Goal: Find contact information: Obtain details needed to contact an individual or organization

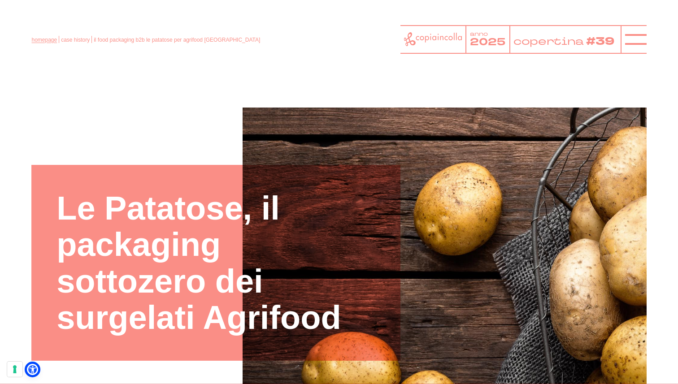
click at [47, 42] on link "homepage" at bounding box center [44, 40] width 26 height 6
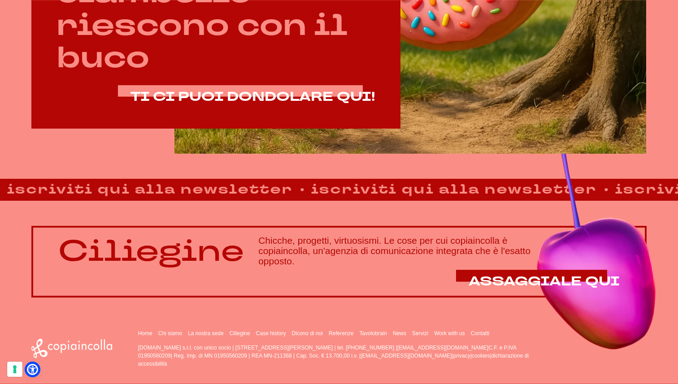
scroll to position [560, 0]
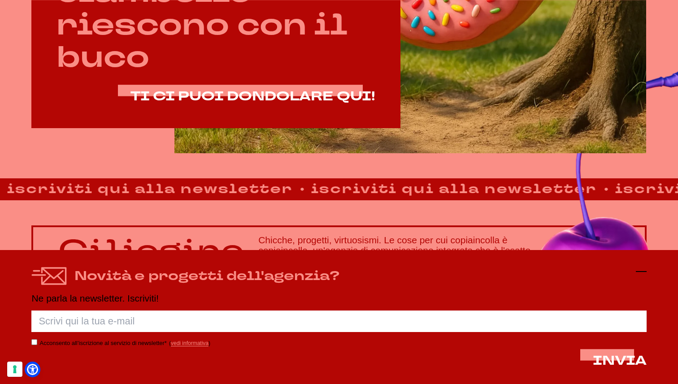
click at [645, 274] on icon at bounding box center [641, 271] width 11 height 11
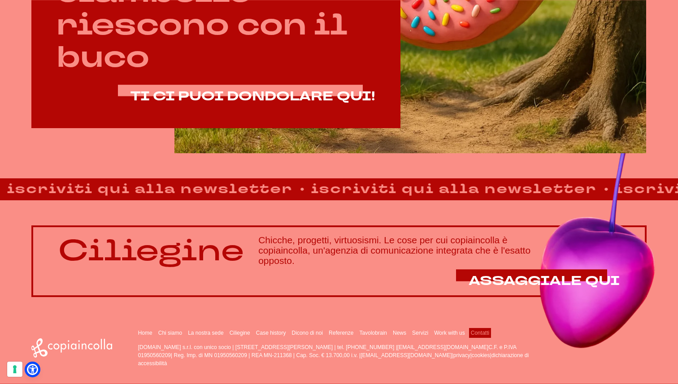
click at [478, 332] on link "Contatti" at bounding box center [480, 333] width 18 height 6
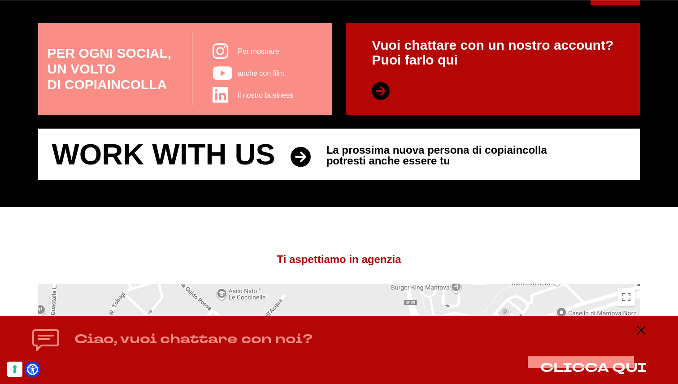
scroll to position [461, 0]
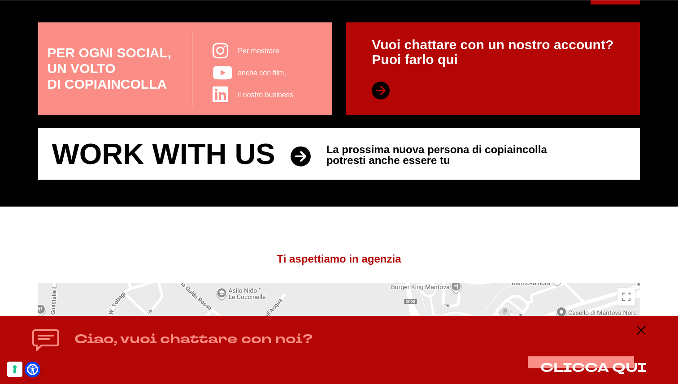
click at [300, 150] on icon at bounding box center [301, 157] width 20 height 20
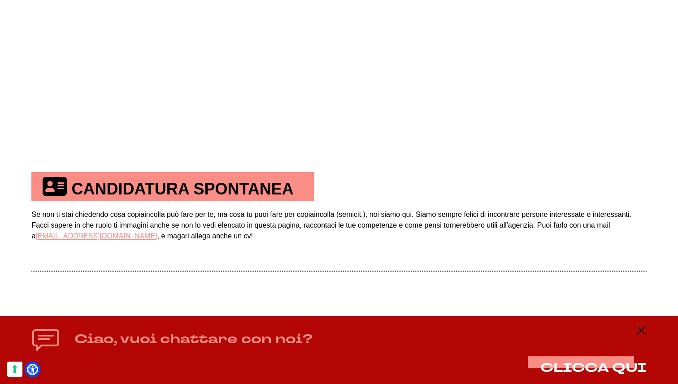
scroll to position [473, 0]
click at [641, 333] on icon at bounding box center [641, 330] width 11 height 11
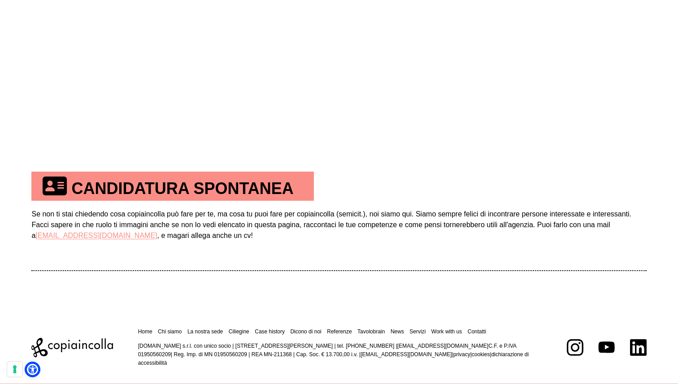
drag, startPoint x: 369, startPoint y: 346, endPoint x: 400, endPoint y: 345, distance: 30.5
click at [400, 345] on p "copiaincolla.com s.r.l. con unico socio | via Bachelet, 12 | 46051 San Giorgio …" at bounding box center [340, 355] width 404 height 26
copy p "0376.392891"
drag, startPoint x: 137, startPoint y: 347, endPoint x: 189, endPoint y: 349, distance: 52.5
click at [189, 349] on div "Home Chi siamo La nostra sede Ciliegine Case history" at bounding box center [338, 348] width 615 height 40
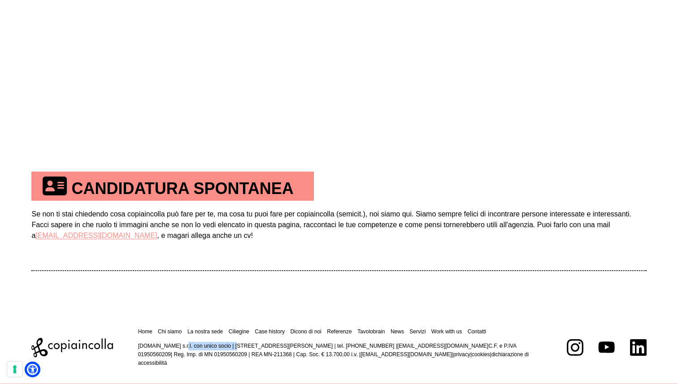
copy p "copiaincolla.com s.r.l."
drag, startPoint x: 233, startPoint y: 347, endPoint x: 340, endPoint y: 349, distance: 106.8
click at [340, 349] on p "copiaincolla.com s.r.l. con unico socio | via Bachelet, 12 | 46051 San Giorgio …" at bounding box center [340, 355] width 404 height 26
drag, startPoint x: 232, startPoint y: 347, endPoint x: 356, endPoint y: 349, distance: 123.4
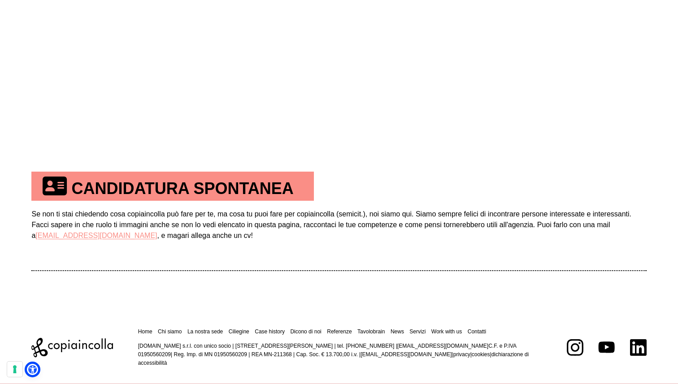
click at [356, 349] on p "copiaincolla.com s.r.l. con unico socio | via Bachelet, 12 | 46051 San Giorgio …" at bounding box center [340, 355] width 404 height 26
copy p "via Bachelet, 12 | 46051 San Giorgio Bigarello (MN)"
drag, startPoint x: 138, startPoint y: 349, endPoint x: 228, endPoint y: 349, distance: 89.7
click at [228, 349] on p "copiaincolla.com s.r.l. con unico socio | via Bachelet, 12 | 46051 San Giorgio …" at bounding box center [340, 355] width 404 height 26
copy p "copiaincolla.com s.r.l. con unico socio"
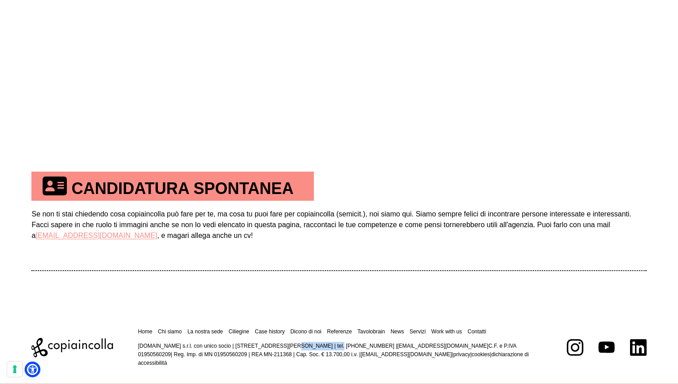
drag, startPoint x: 232, startPoint y: 347, endPoint x: 270, endPoint y: 347, distance: 38.1
click at [270, 347] on p "copiaincolla.com s.r.l. con unico socio | via Bachelet, 12 | 46051 San Giorgio …" at bounding box center [340, 355] width 404 height 26
copy p "via Bachelet, 12"
drag, startPoint x: 275, startPoint y: 344, endPoint x: 288, endPoint y: 344, distance: 13.5
click at [288, 344] on p "copiaincolla.com s.r.l. con unico socio | via Bachelet, 12 | 46051 San Giorgio …" at bounding box center [340, 355] width 404 height 26
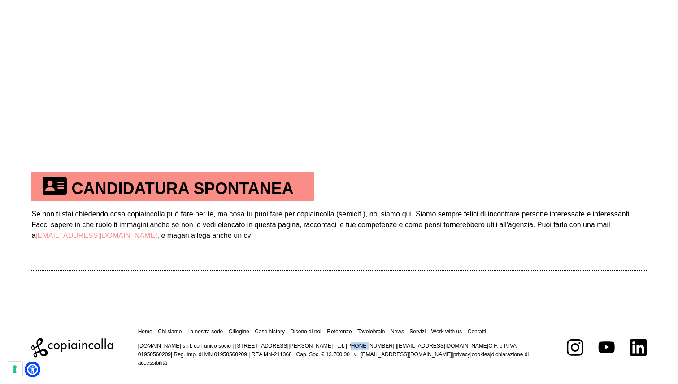
copy p "46051"
drag, startPoint x: 292, startPoint y: 346, endPoint x: 355, endPoint y: 347, distance: 62.8
click at [355, 347] on p "copiaincolla.com s.r.l. con unico socio | via Bachelet, 12 | 46051 San Giorgio …" at bounding box center [340, 355] width 404 height 26
copy p "San Giorgio Bigarello (MN)"
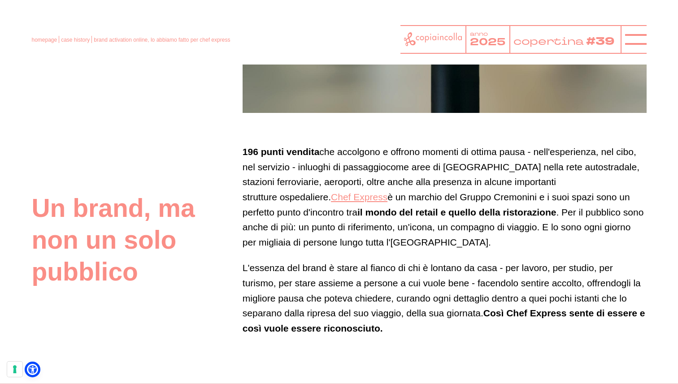
scroll to position [399, 0]
